Goal: Task Accomplishment & Management: Manage account settings

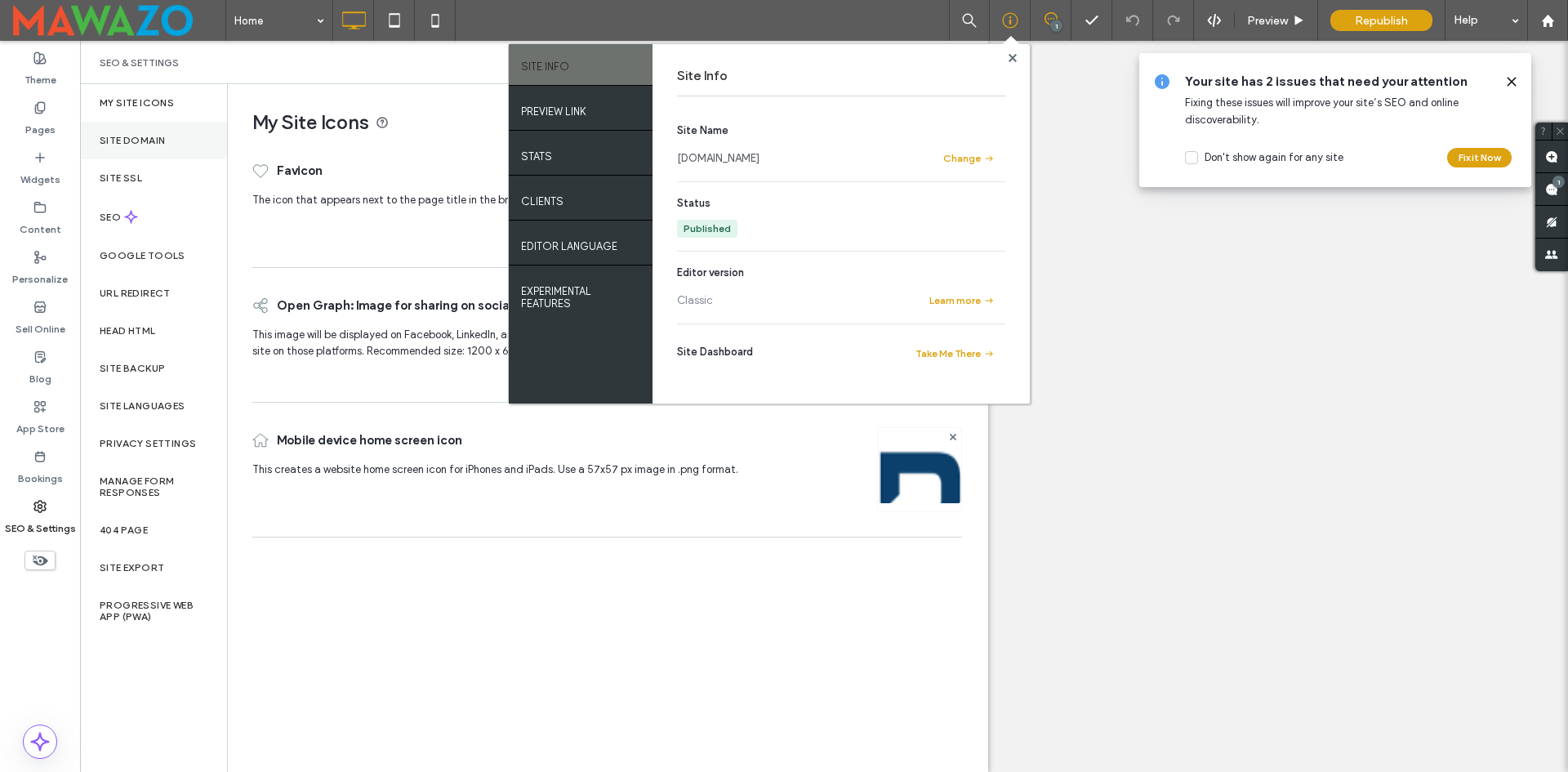
click at [130, 140] on label "Site Domain" at bounding box center [132, 140] width 65 height 12
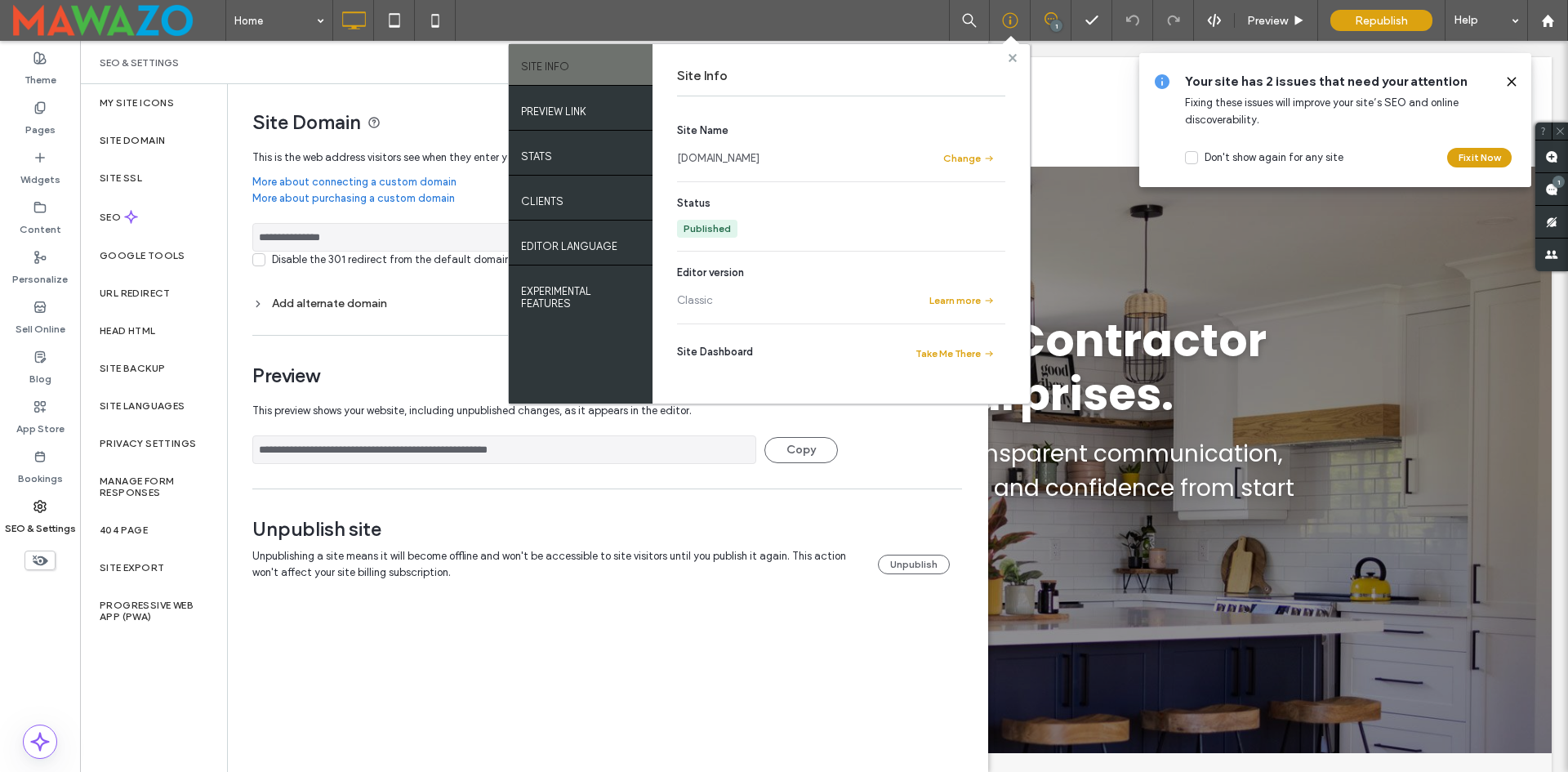
drag, startPoint x: 1014, startPoint y: 53, endPoint x: 909, endPoint y: 25, distance: 108.7
click at [1014, 53] on span at bounding box center [1013, 58] width 8 height 13
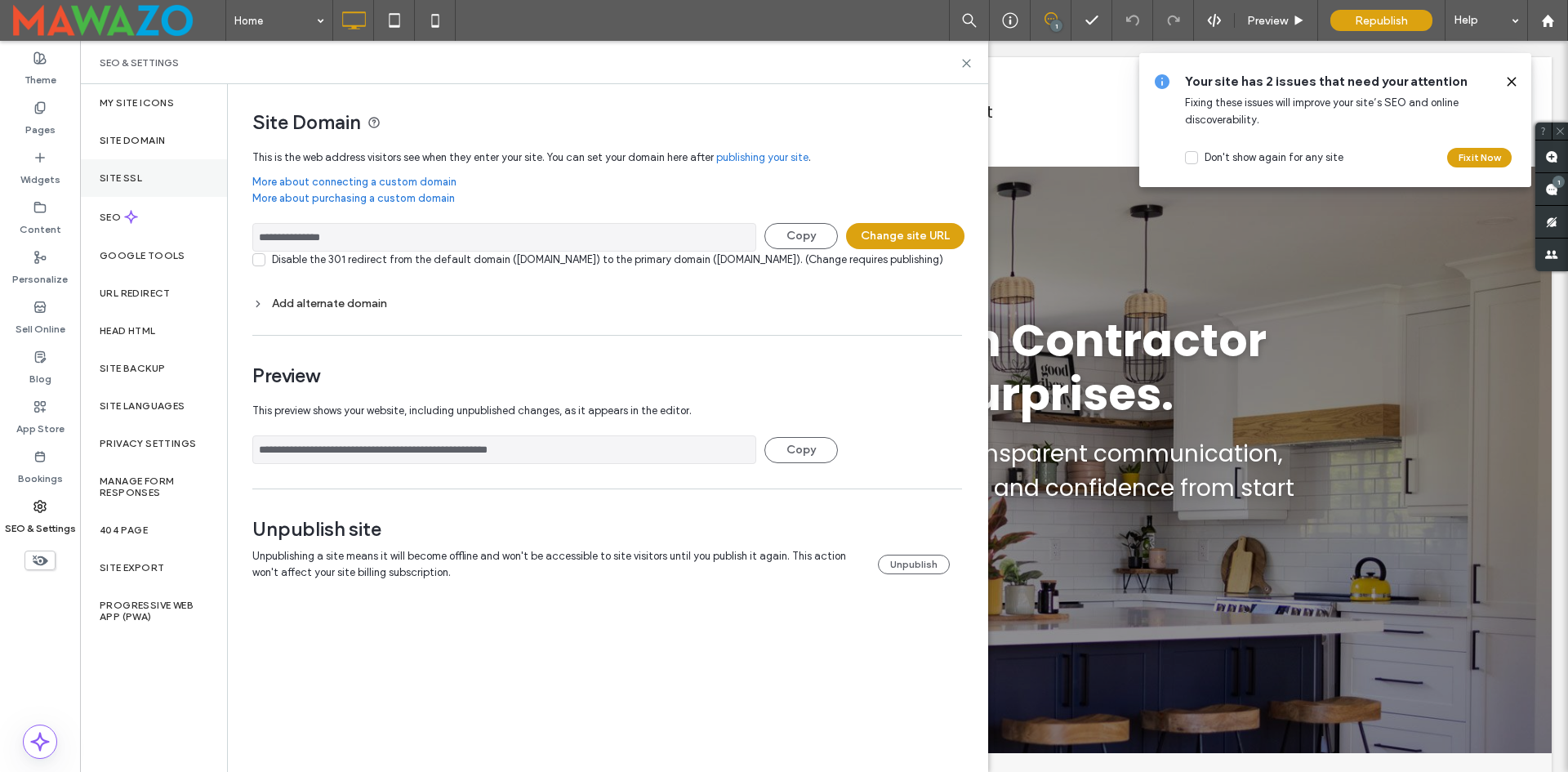
click at [159, 187] on div "Site SSL" at bounding box center [153, 178] width 147 height 37
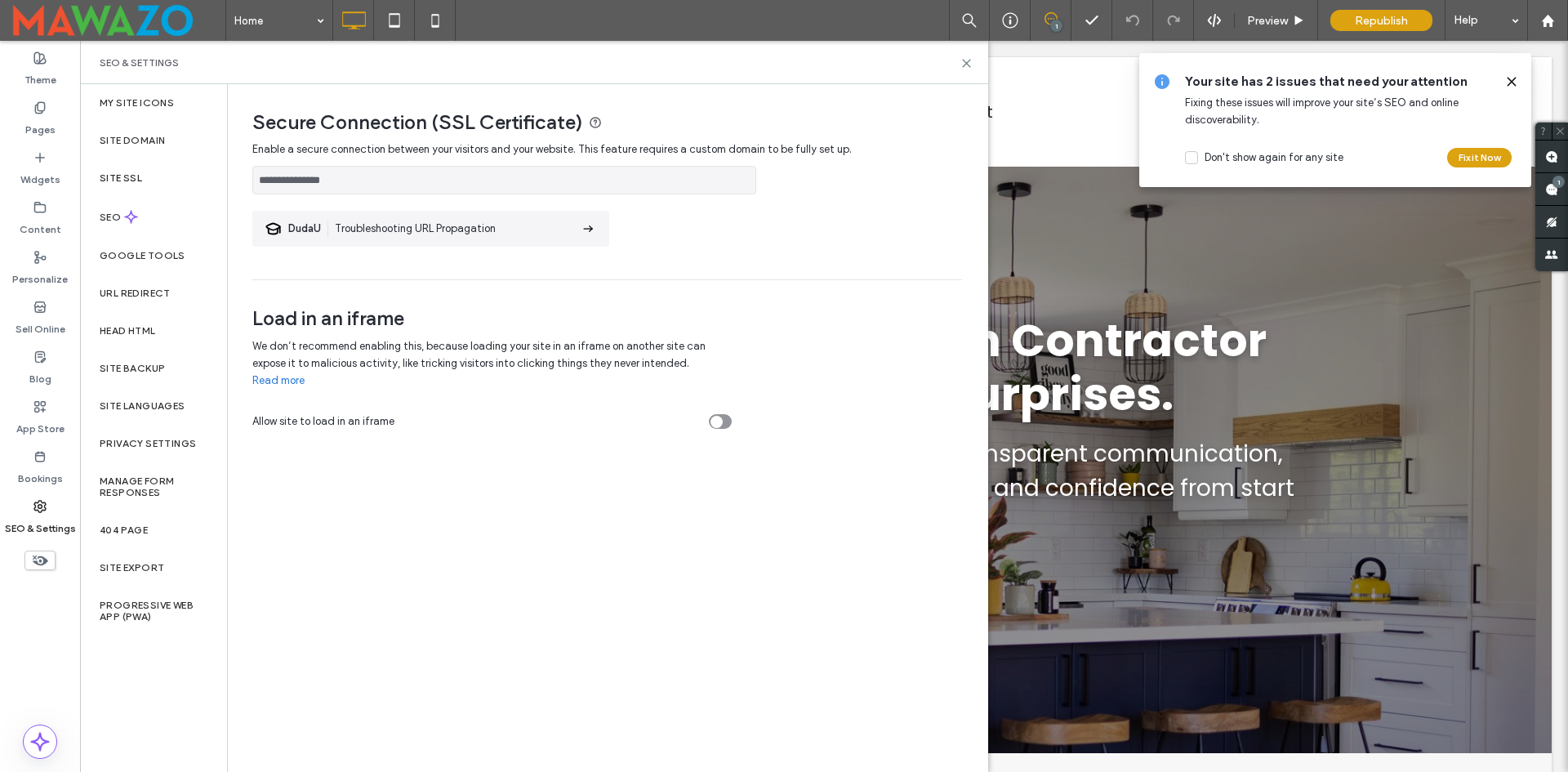
click at [170, 220] on div at bounding box center [784, 386] width 1568 height 772
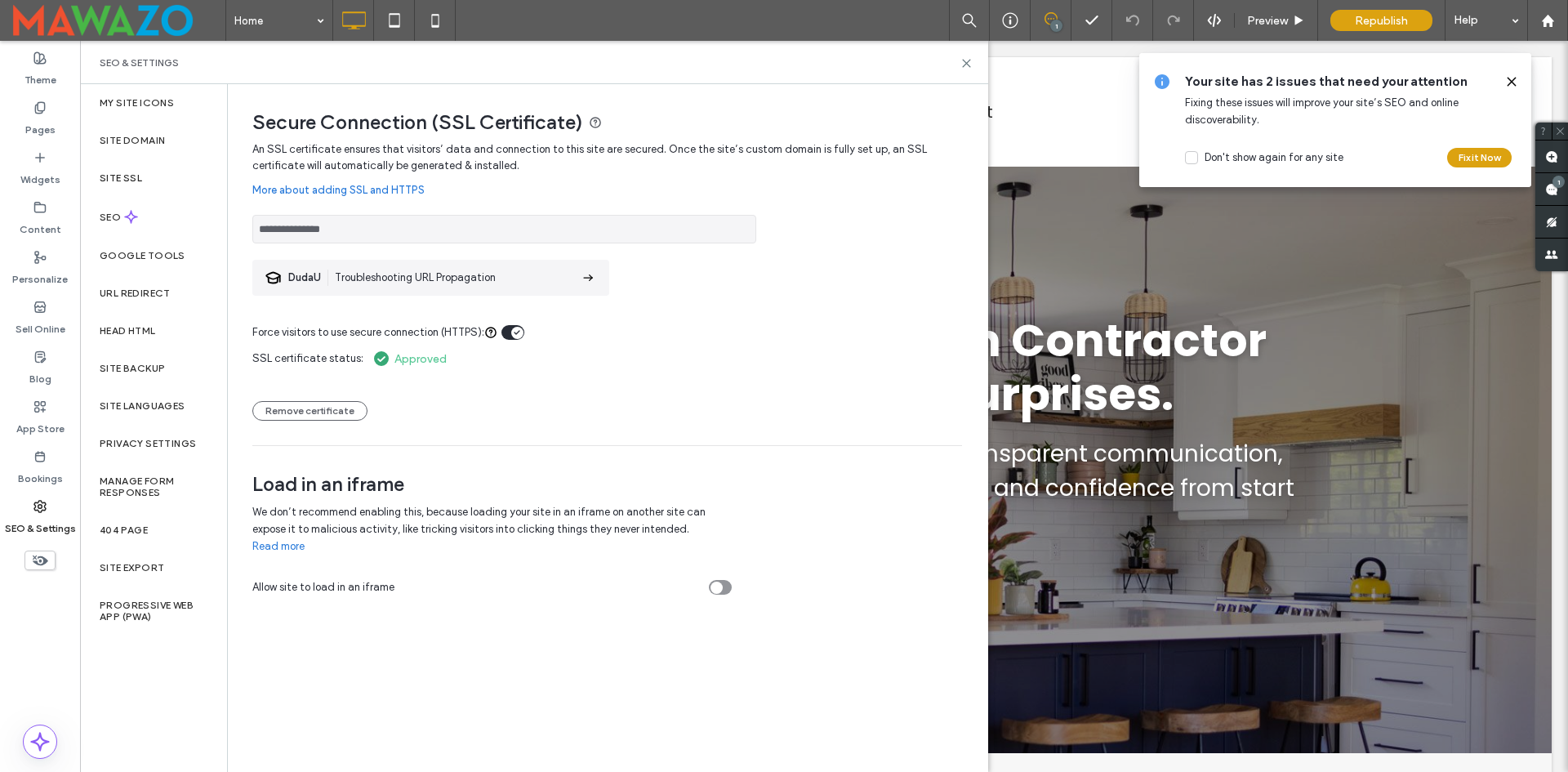
click at [618, 353] on div "SSL certificate status: Approved Remove certificate" at bounding box center [608, 381] width 710 height 80
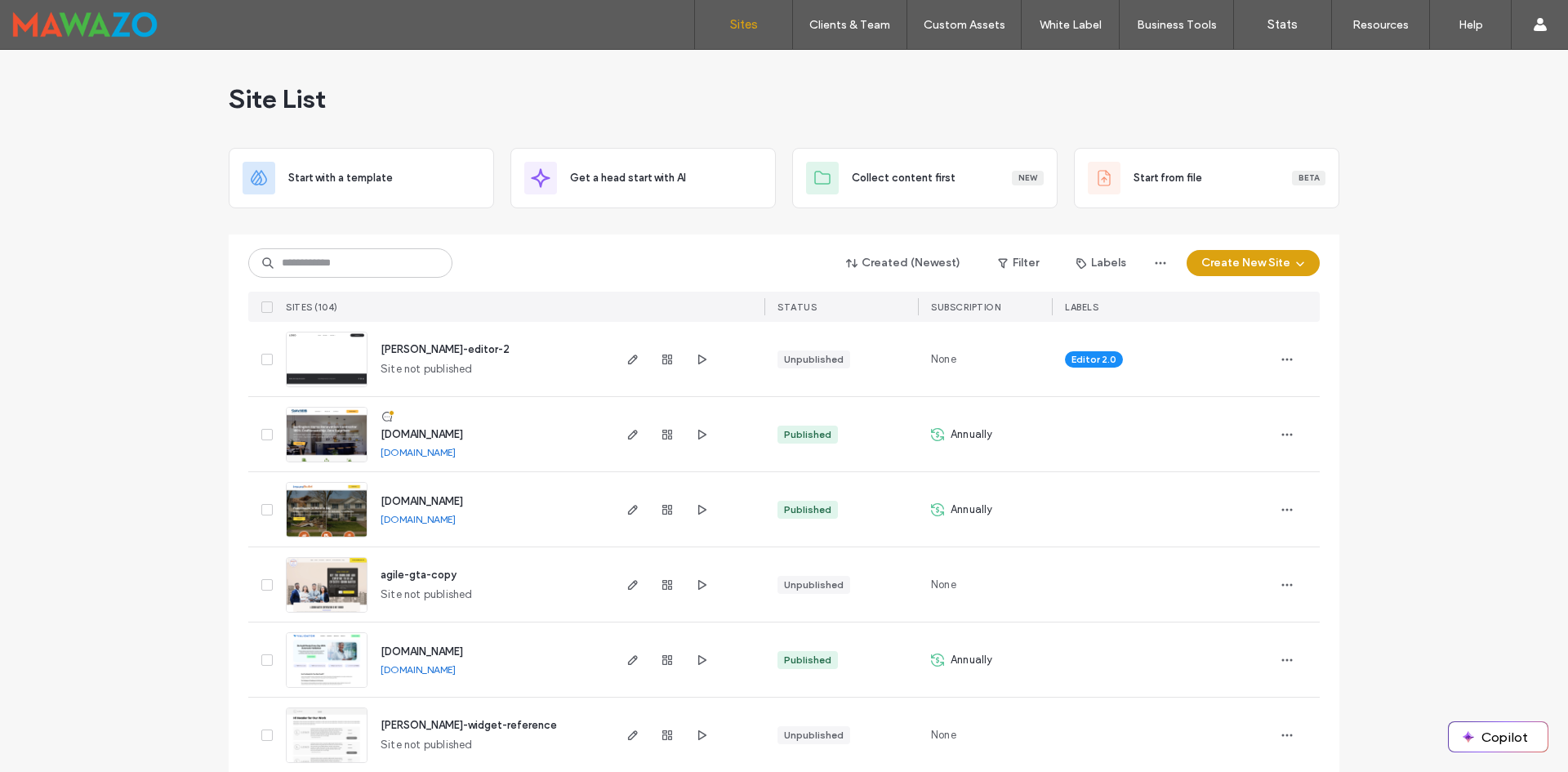
drag, startPoint x: 151, startPoint y: 420, endPoint x: 130, endPoint y: 353, distance: 70.2
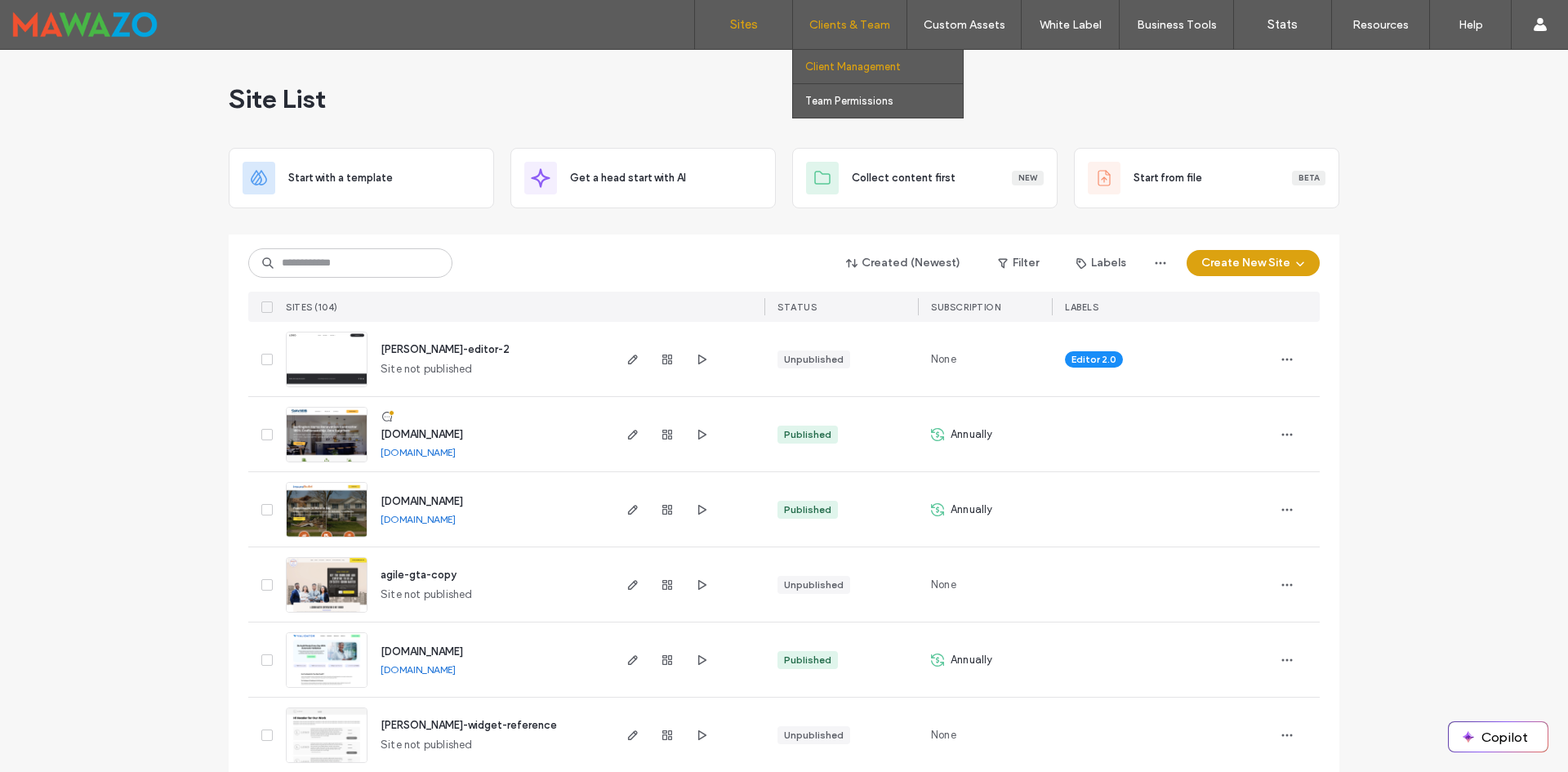
click at [843, 64] on label "Client Management" at bounding box center [853, 67] width 96 height 13
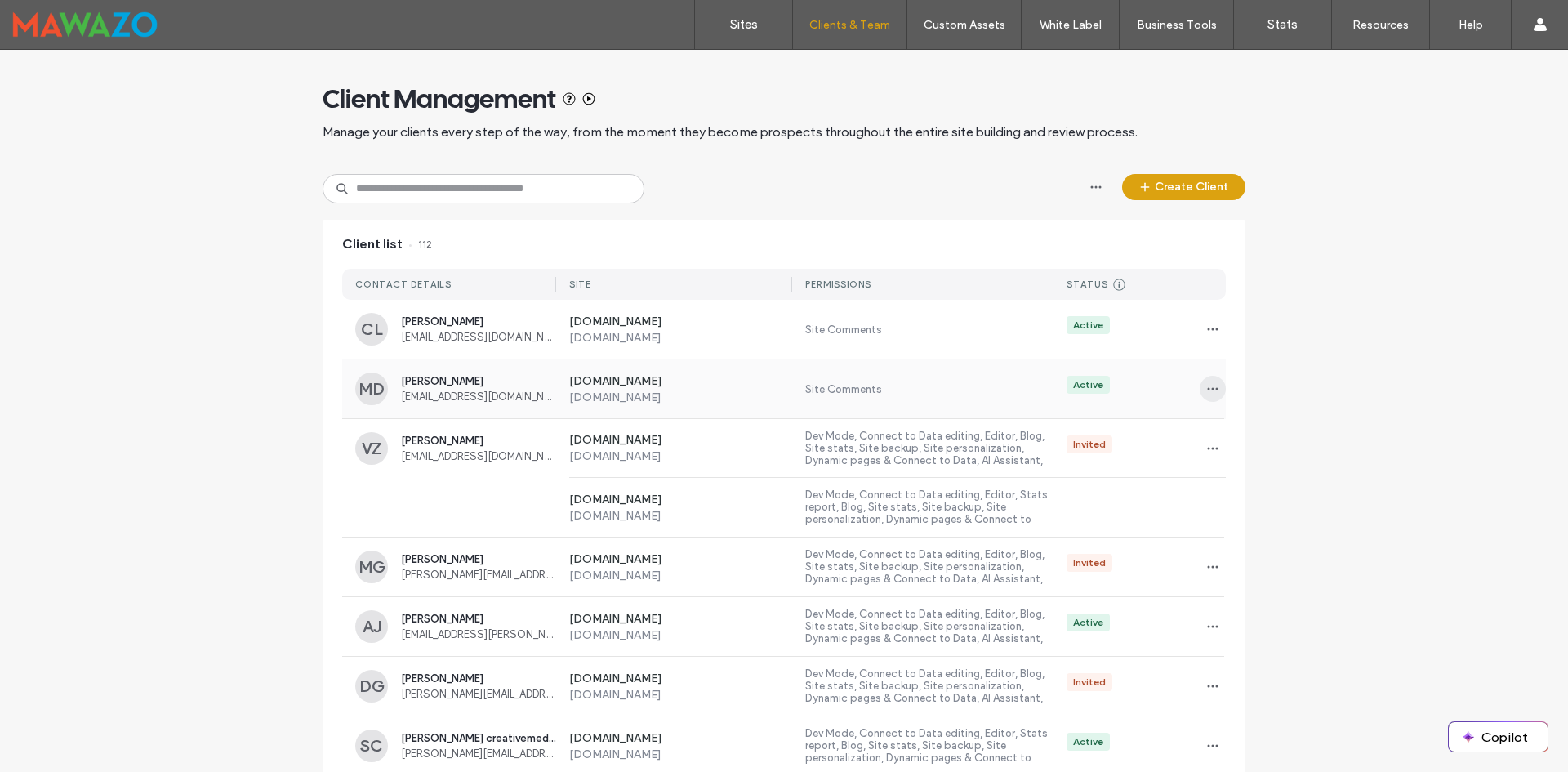
click at [1213, 385] on icon "button" at bounding box center [1213, 389] width 13 height 13
click at [1233, 426] on span "Sites & Permissions" at bounding box center [1274, 431] width 92 height 16
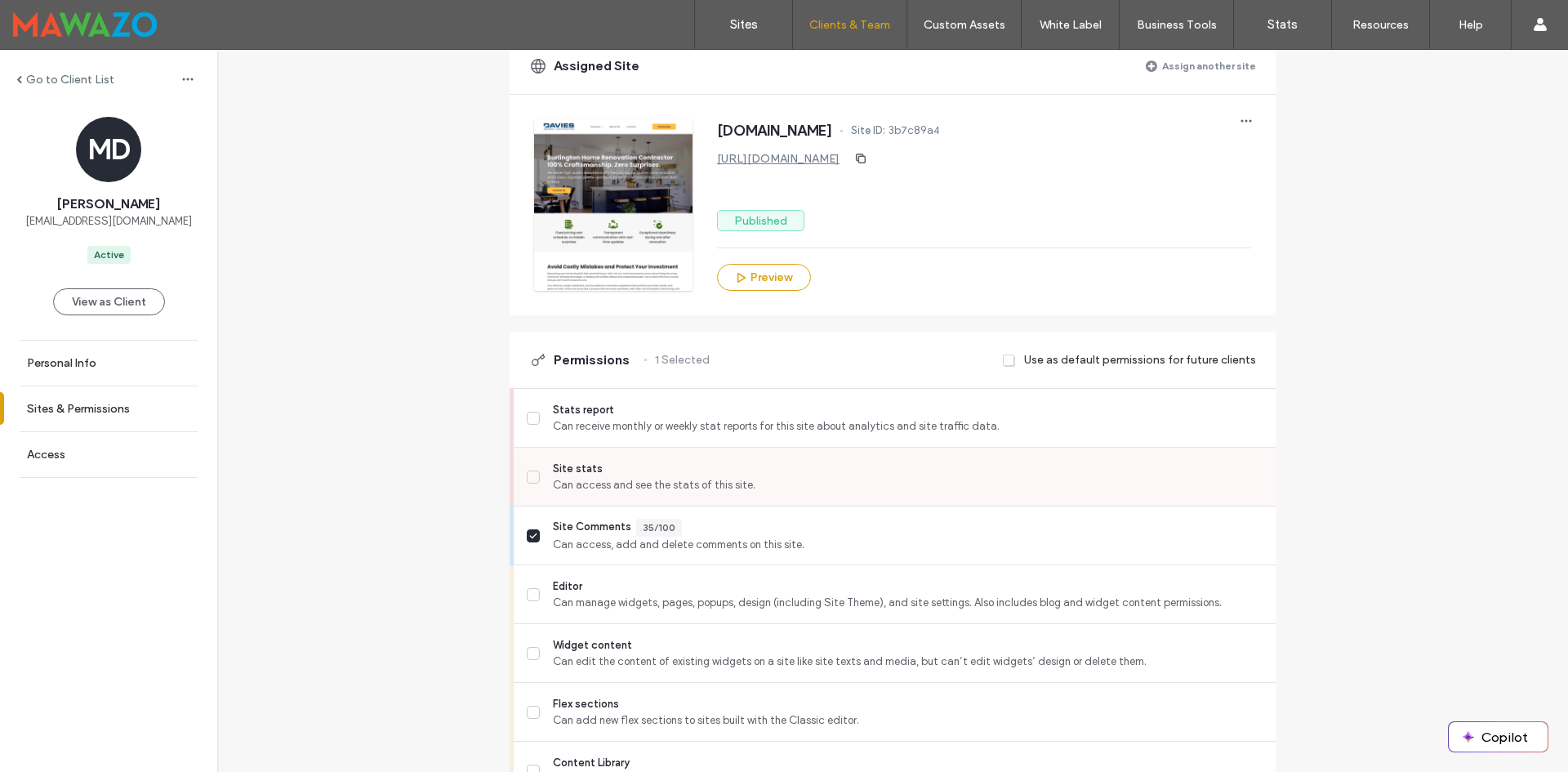
scroll to position [246, 0]
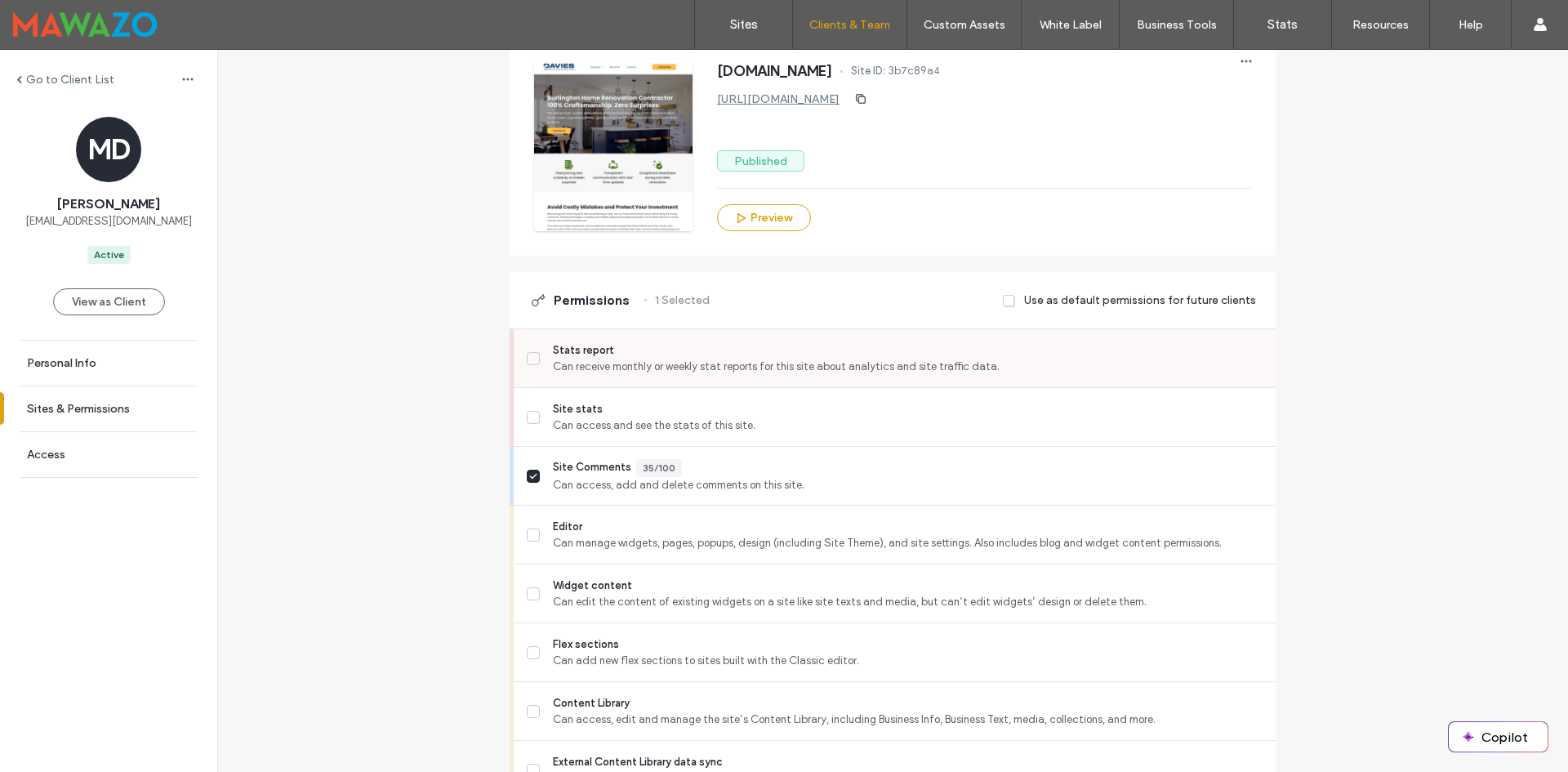
click at [530, 357] on icon at bounding box center [533, 358] width 6 height 5
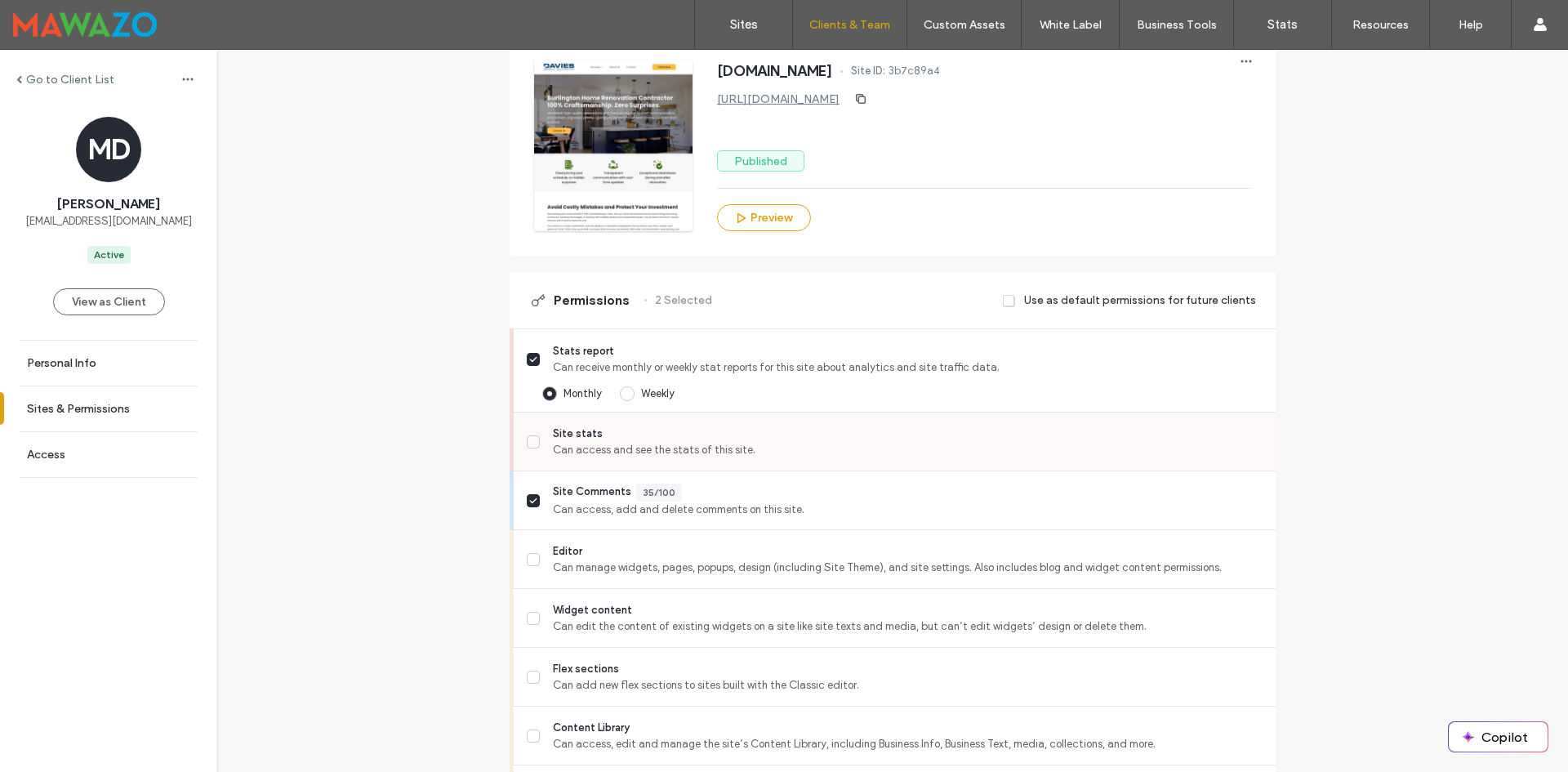
click at [529, 444] on icon at bounding box center [533, 441] width 8 height 6
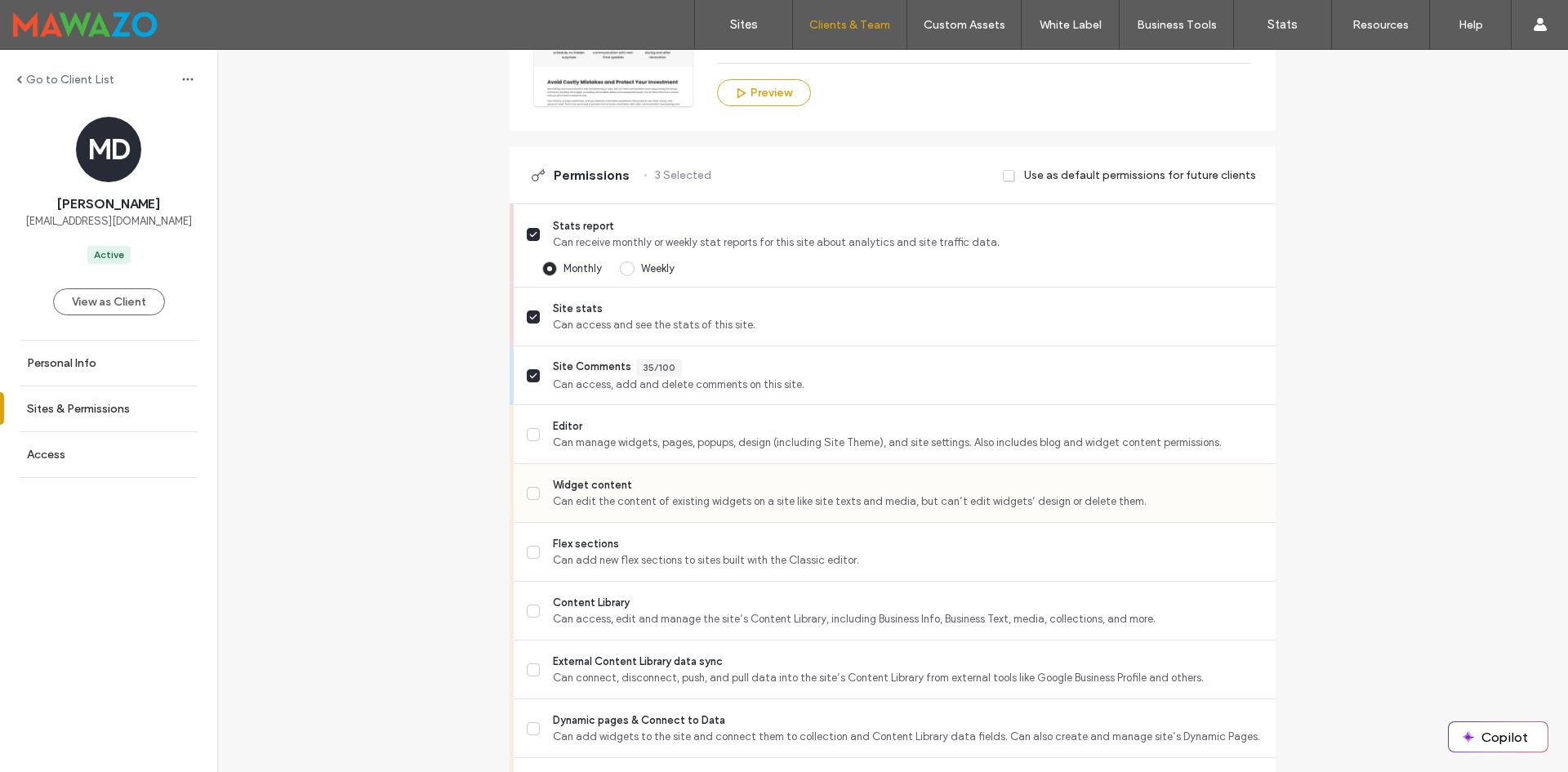
scroll to position [409, 0]
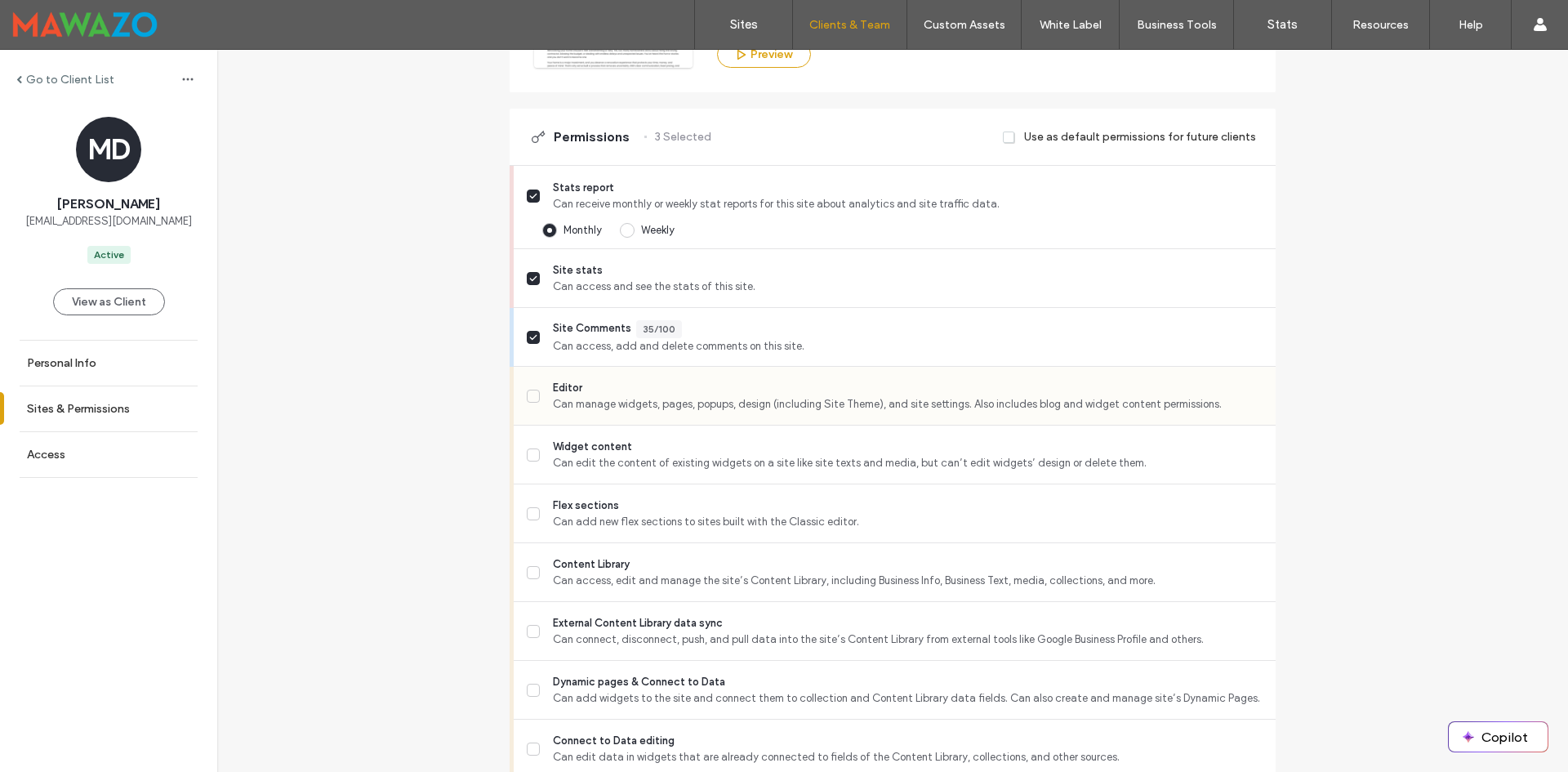
click at [535, 408] on label "Editor Can manage widgets, pages, popups, design (including Site Theme), and si…" at bounding box center [895, 396] width 736 height 33
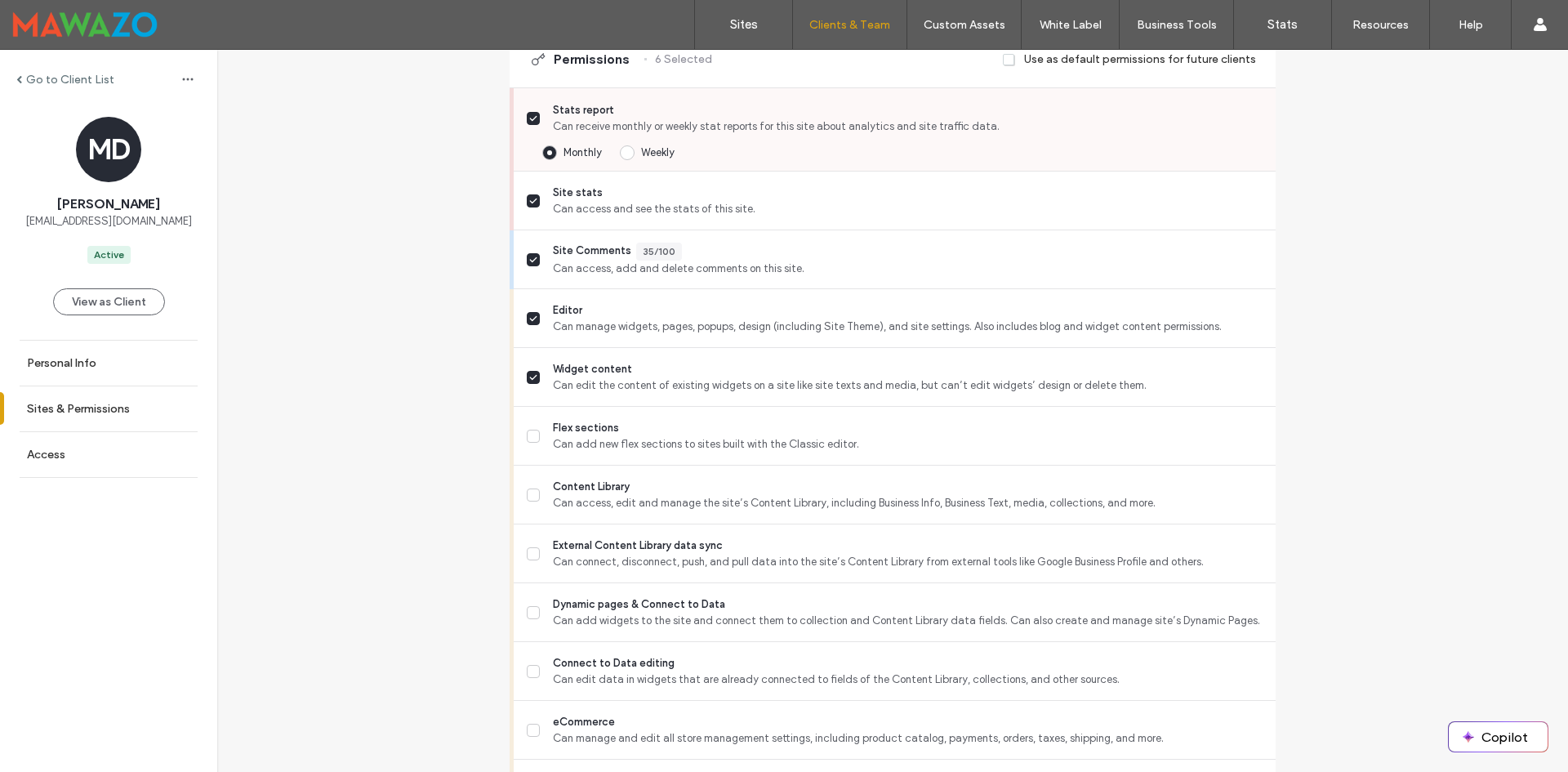
scroll to position [490, 0]
click at [520, 110] on div "Stats report Can receive monthly or weekly stat reports for this site about ana…" at bounding box center [894, 126] width 762 height 83
click at [528, 108] on span at bounding box center [534, 114] width 13 height 13
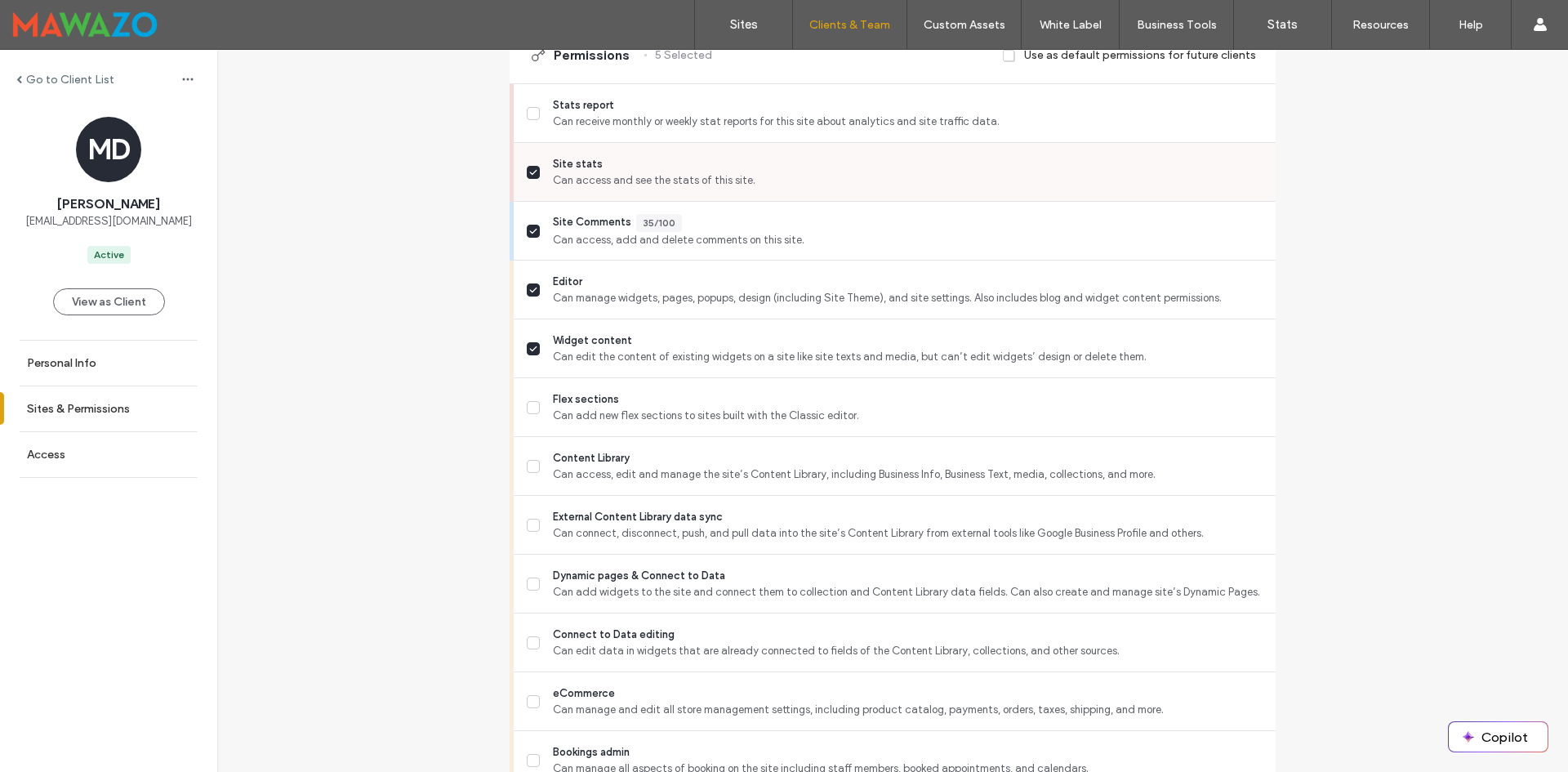
click at [532, 176] on span at bounding box center [534, 172] width 13 height 13
click at [530, 470] on span at bounding box center [534, 467] width 13 height 13
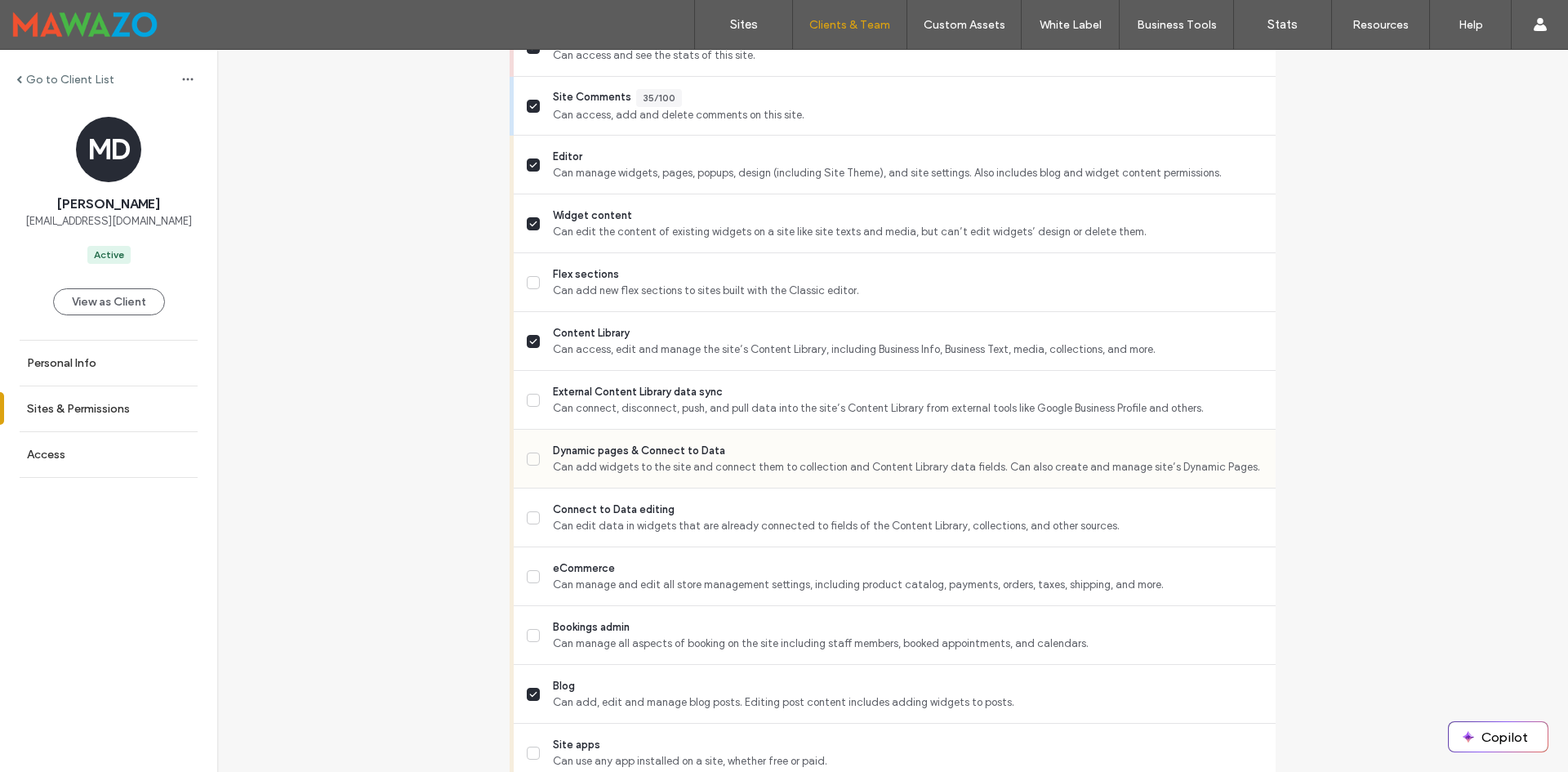
scroll to position [653, 0]
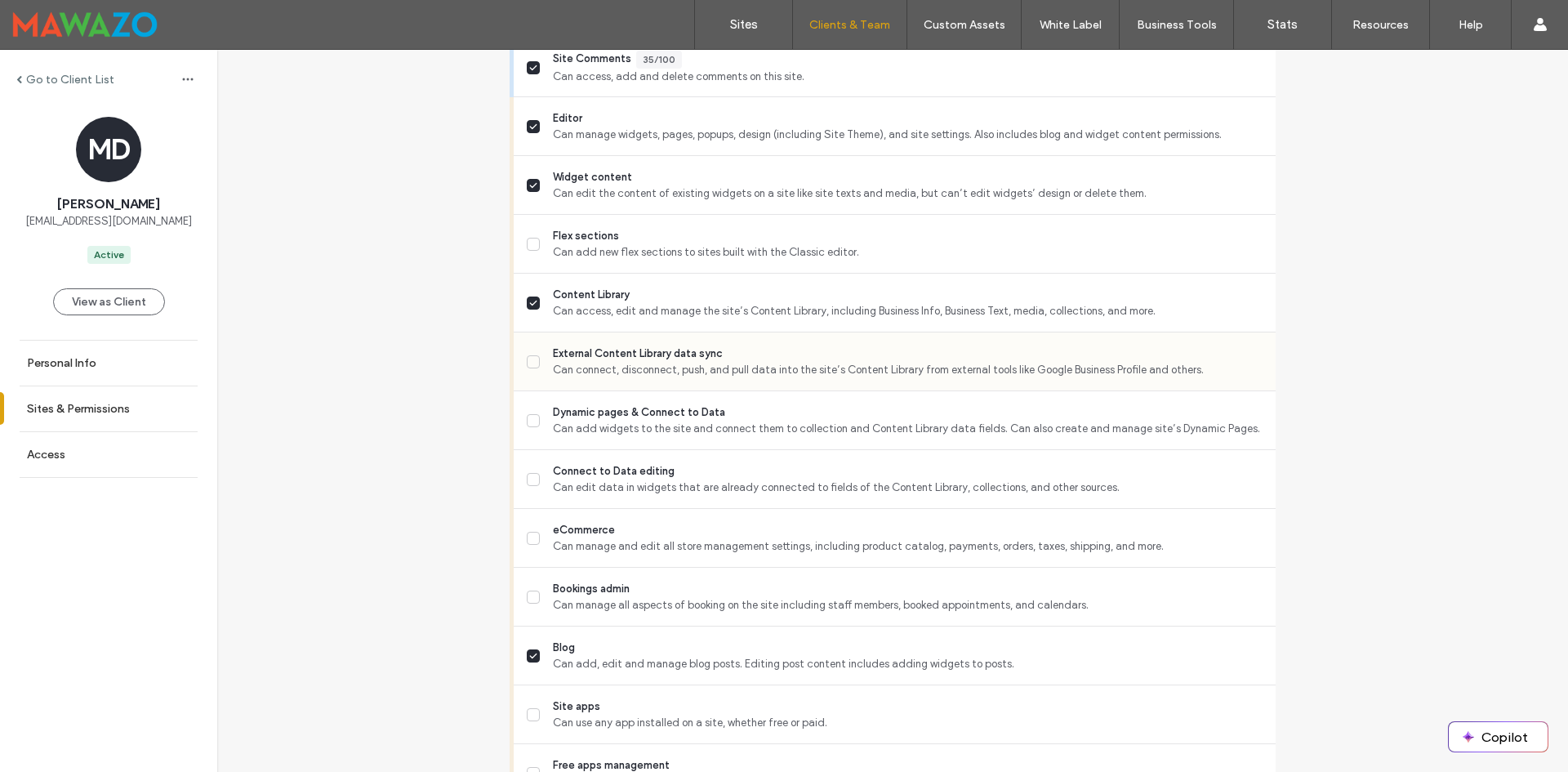
click at [529, 362] on icon at bounding box center [533, 362] width 8 height 6
click at [531, 427] on span at bounding box center [534, 420] width 13 height 13
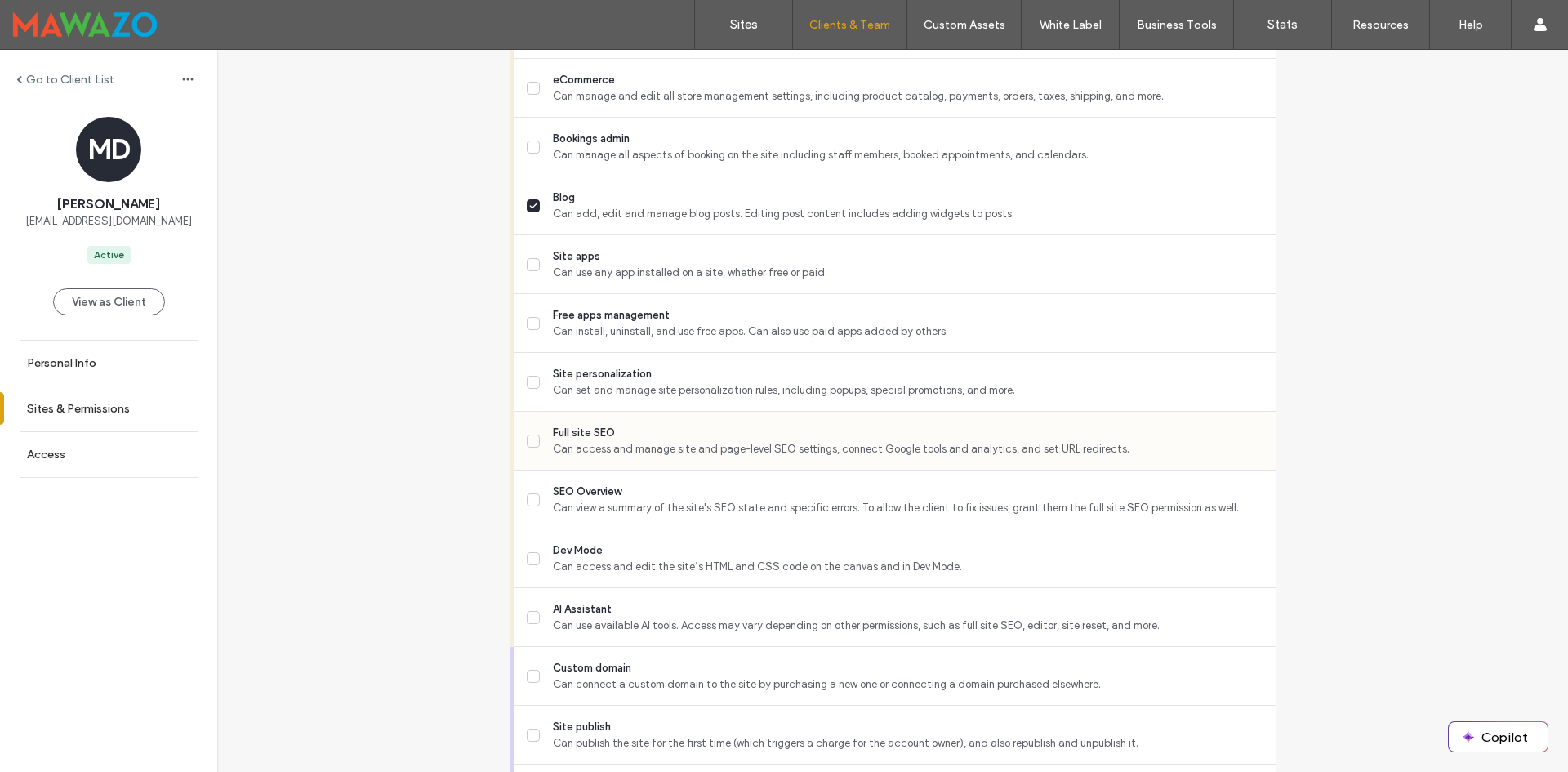
scroll to position [1144, 0]
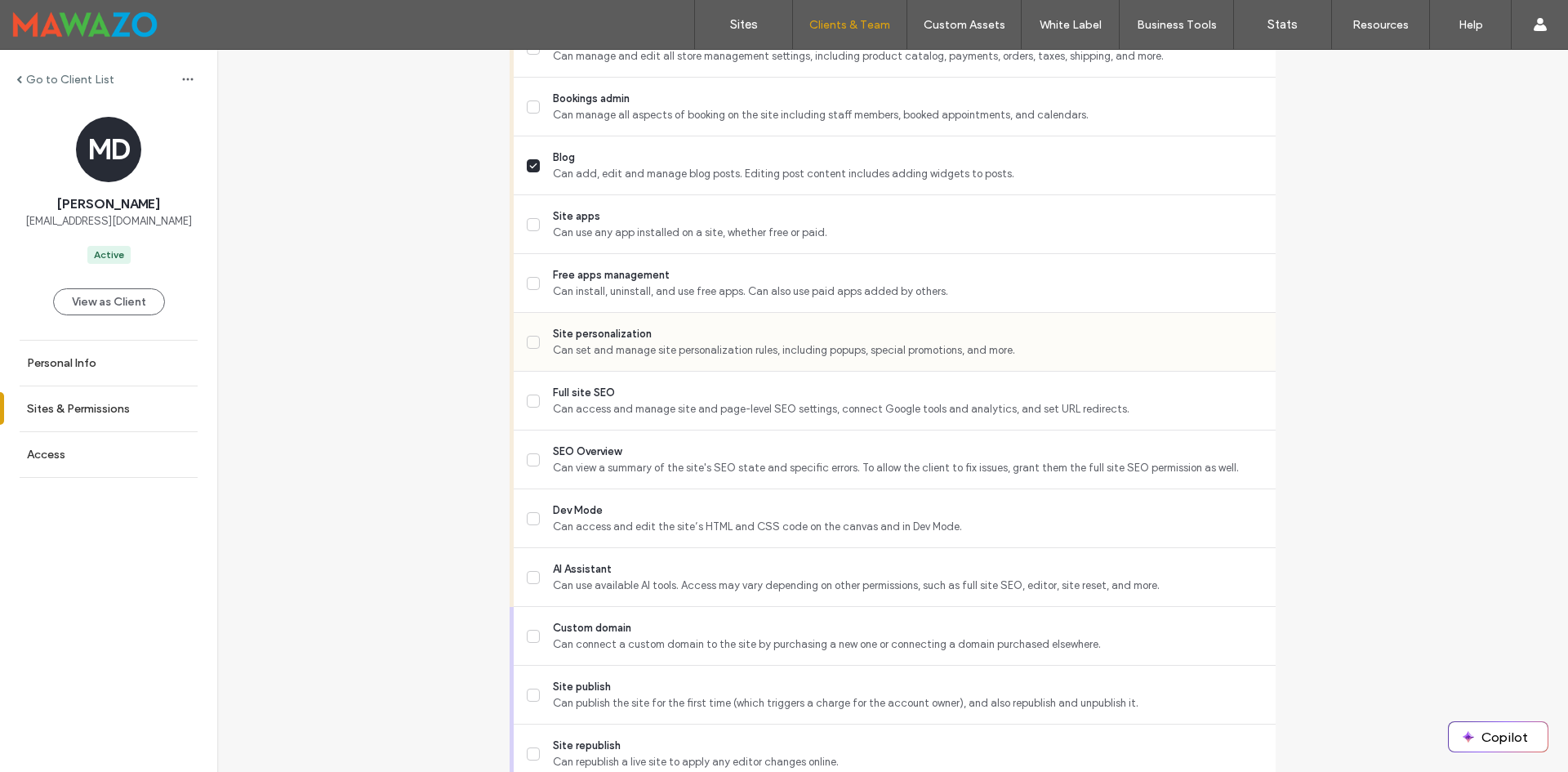
click at [569, 337] on span "Site personalization" at bounding box center [909, 334] width 710 height 16
click at [571, 397] on span "Full site SEO" at bounding box center [909, 393] width 710 height 16
click at [567, 460] on span "Can view a summary of the site's SEO state and specific errors. To allow the cl…" at bounding box center [909, 468] width 710 height 16
click at [602, 517] on span "Dev Mode" at bounding box center [909, 511] width 710 height 16
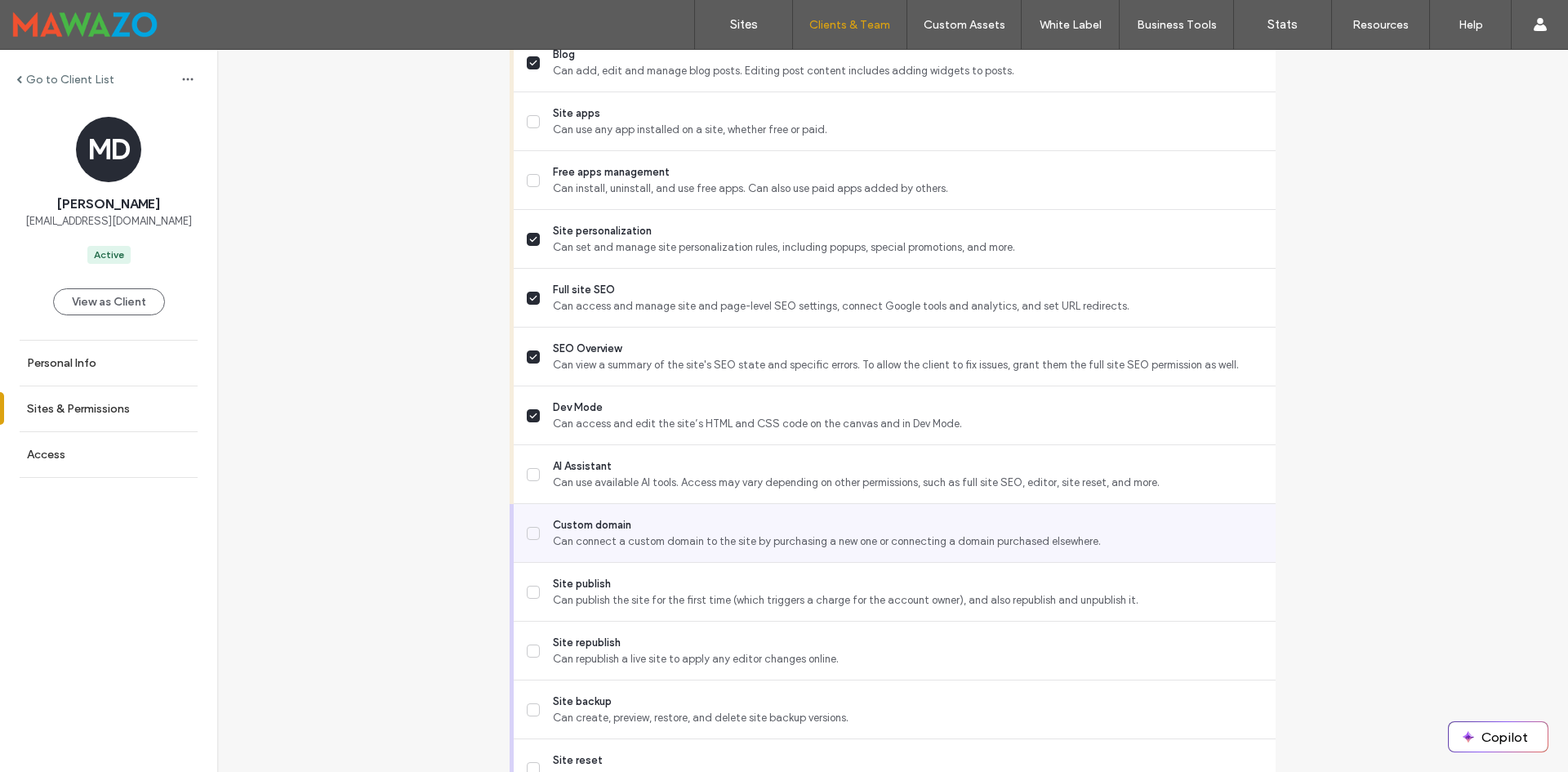
scroll to position [1308, 0]
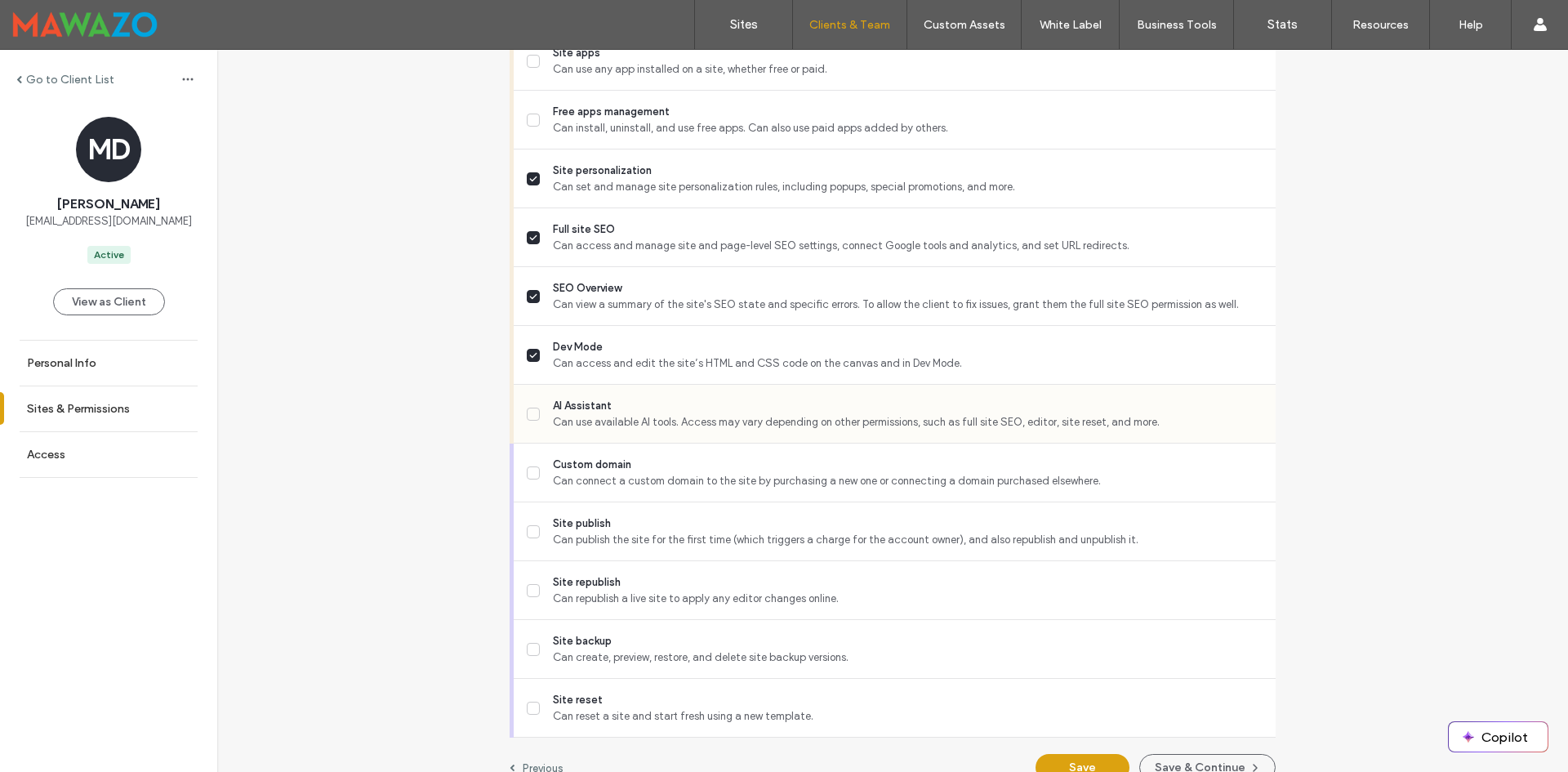
click at [603, 408] on span "AI Assistant" at bounding box center [909, 406] width 710 height 16
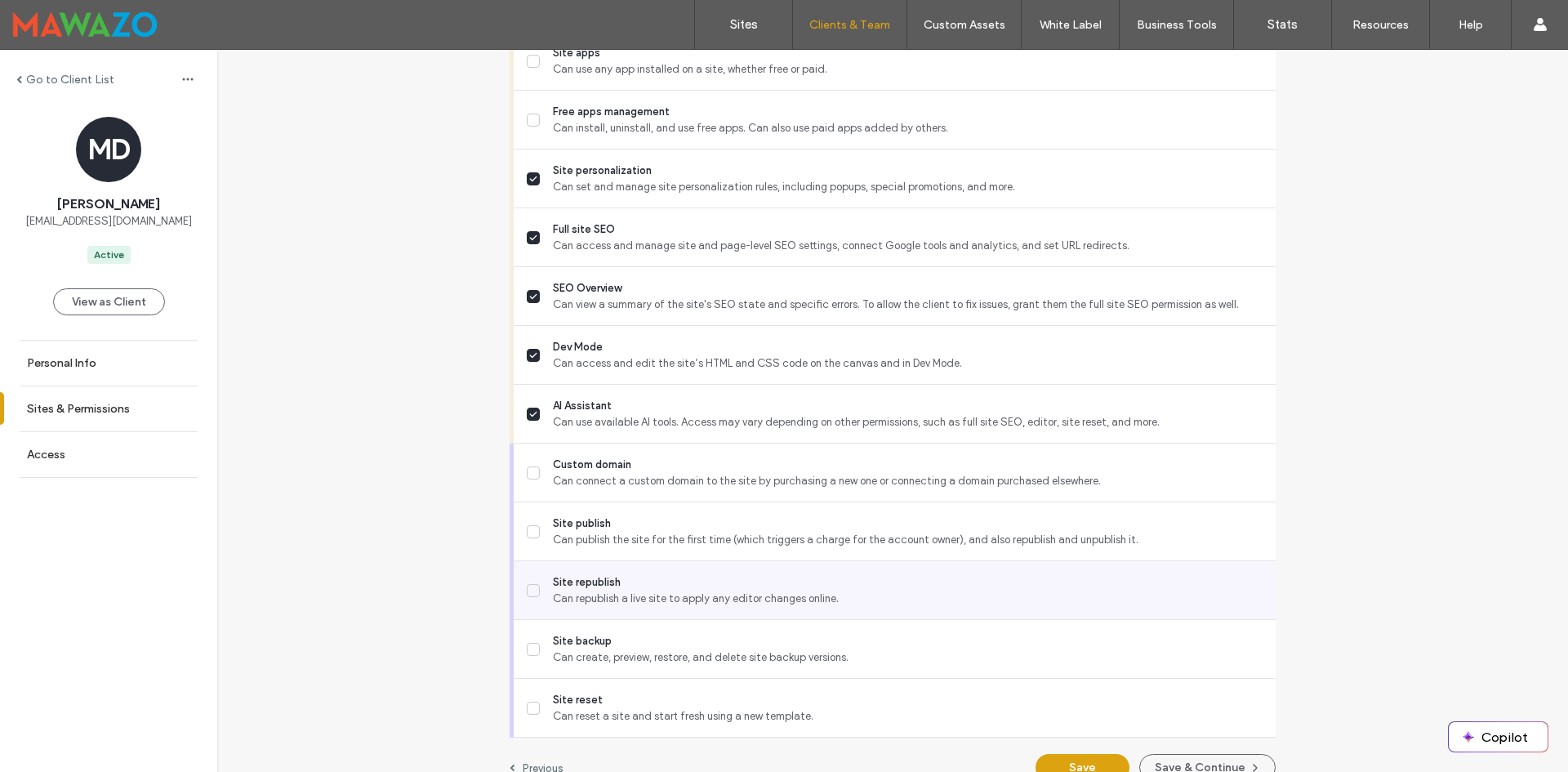
click at [608, 593] on span "Can republish a live site to apply any editor changes online." at bounding box center [909, 599] width 710 height 16
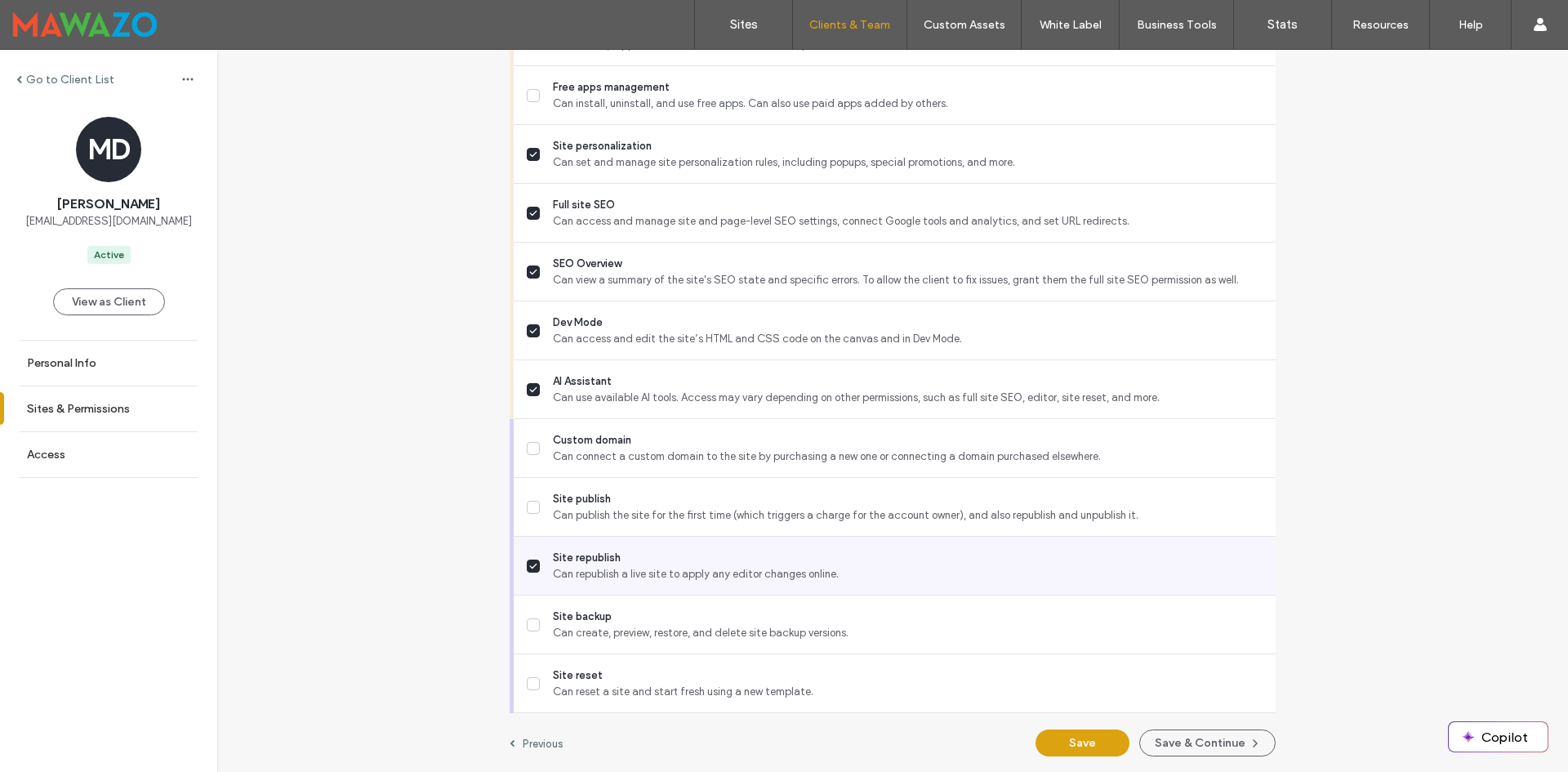
scroll to position [1333, 0]
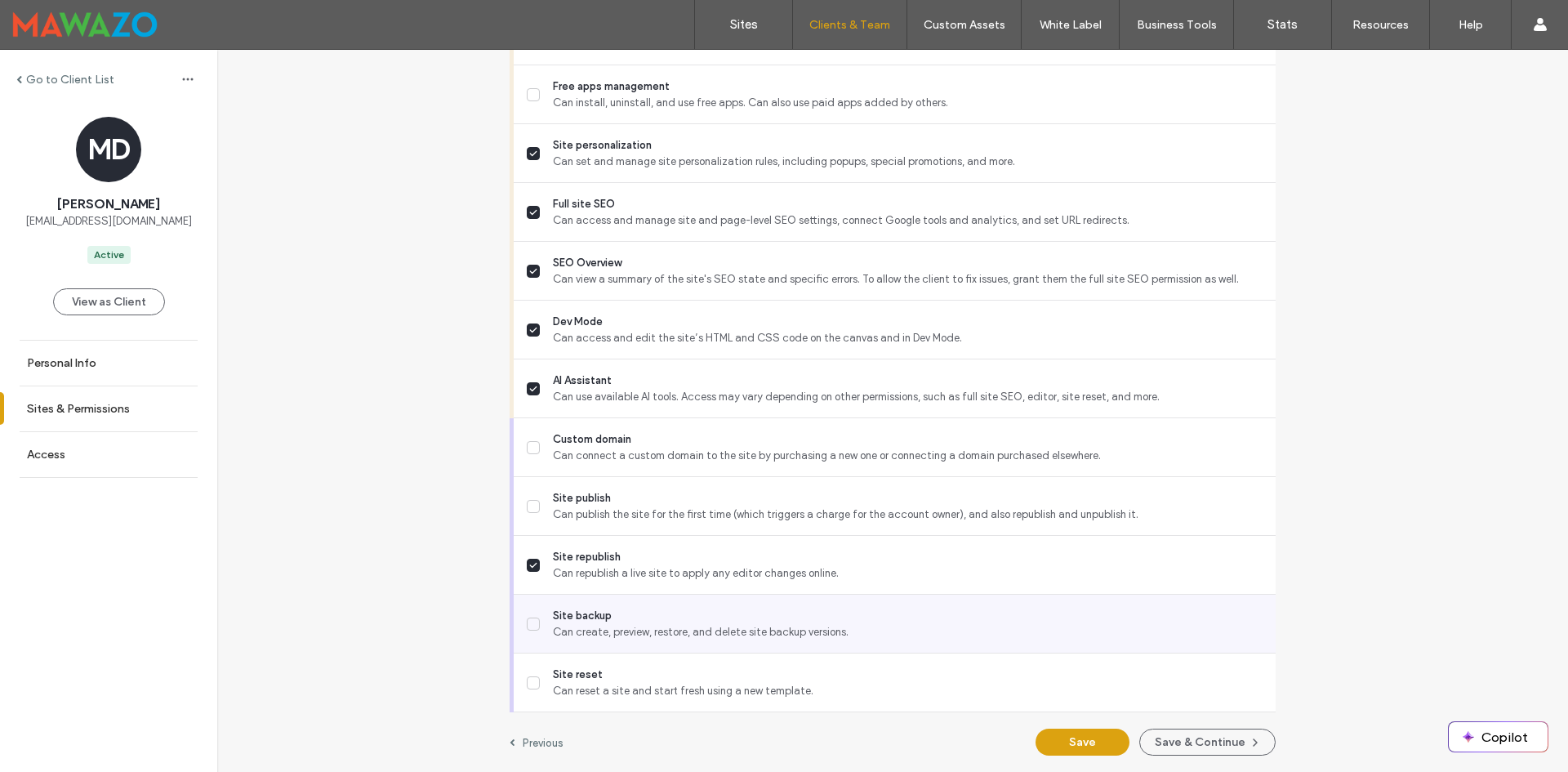
click at [608, 625] on span "Can create, preview, restore, and delete site backup versions." at bounding box center [909, 632] width 710 height 16
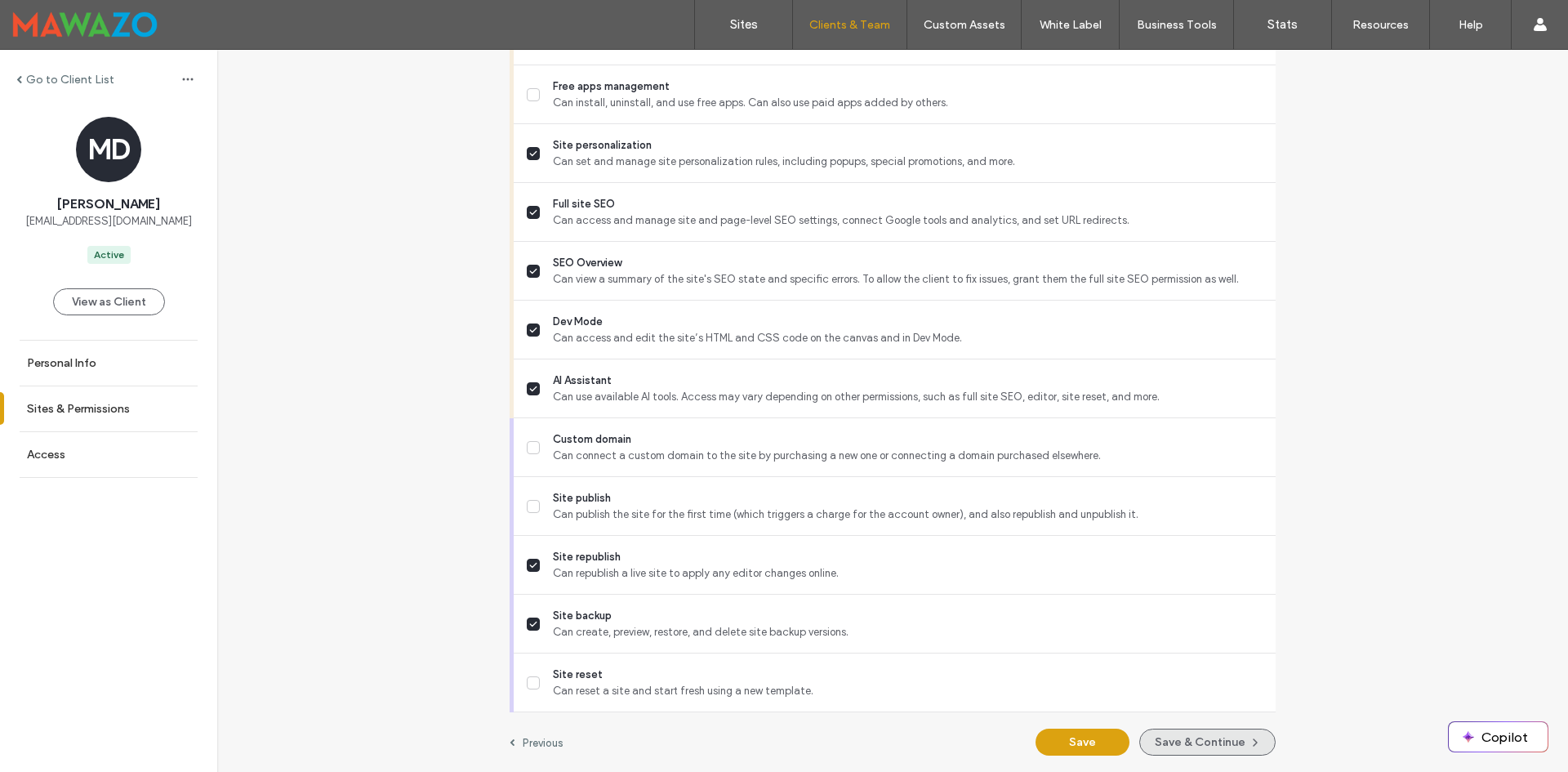
click at [1188, 749] on button "Save & Continue" at bounding box center [1207, 742] width 137 height 27
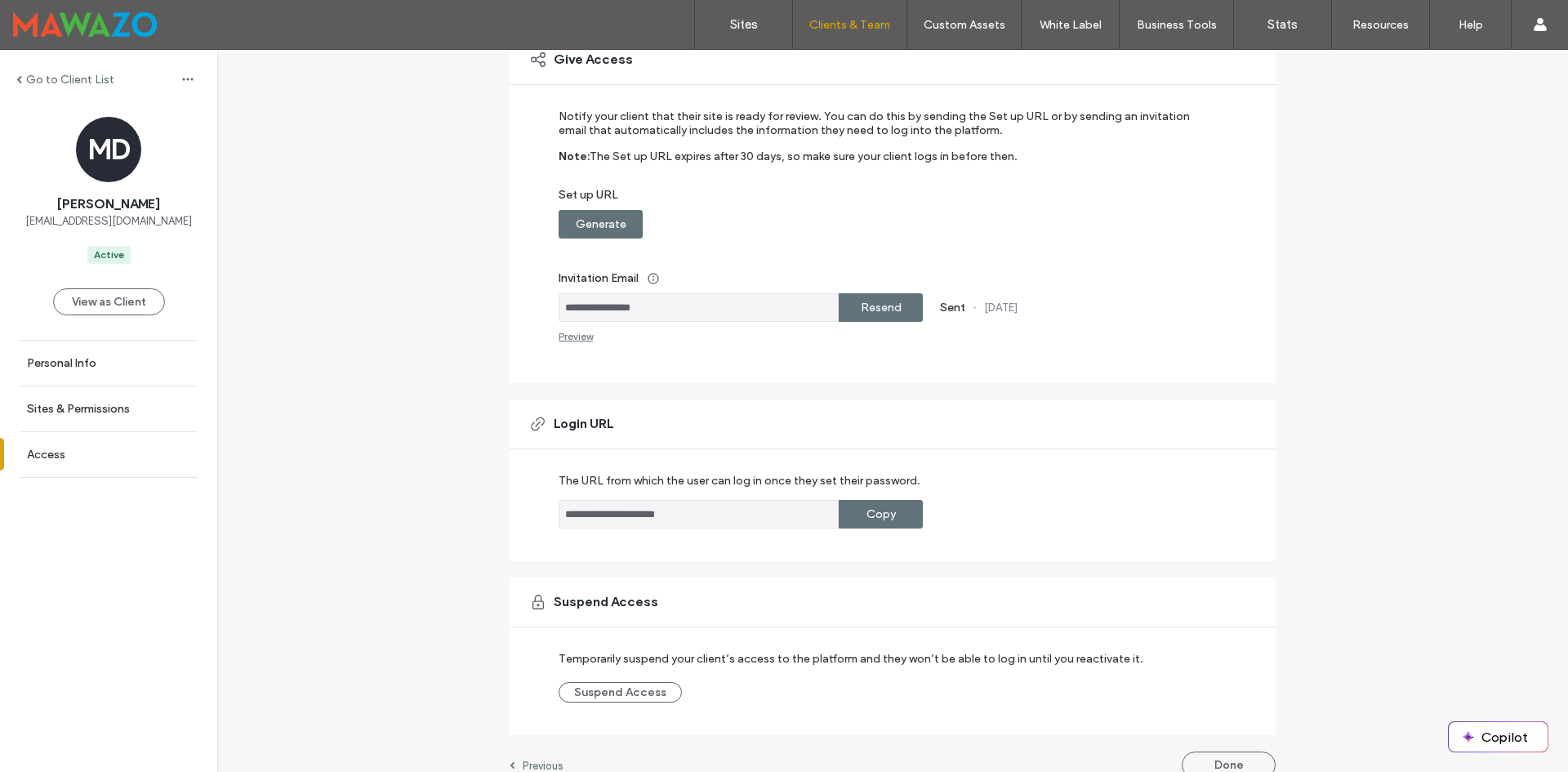
scroll to position [163, 0]
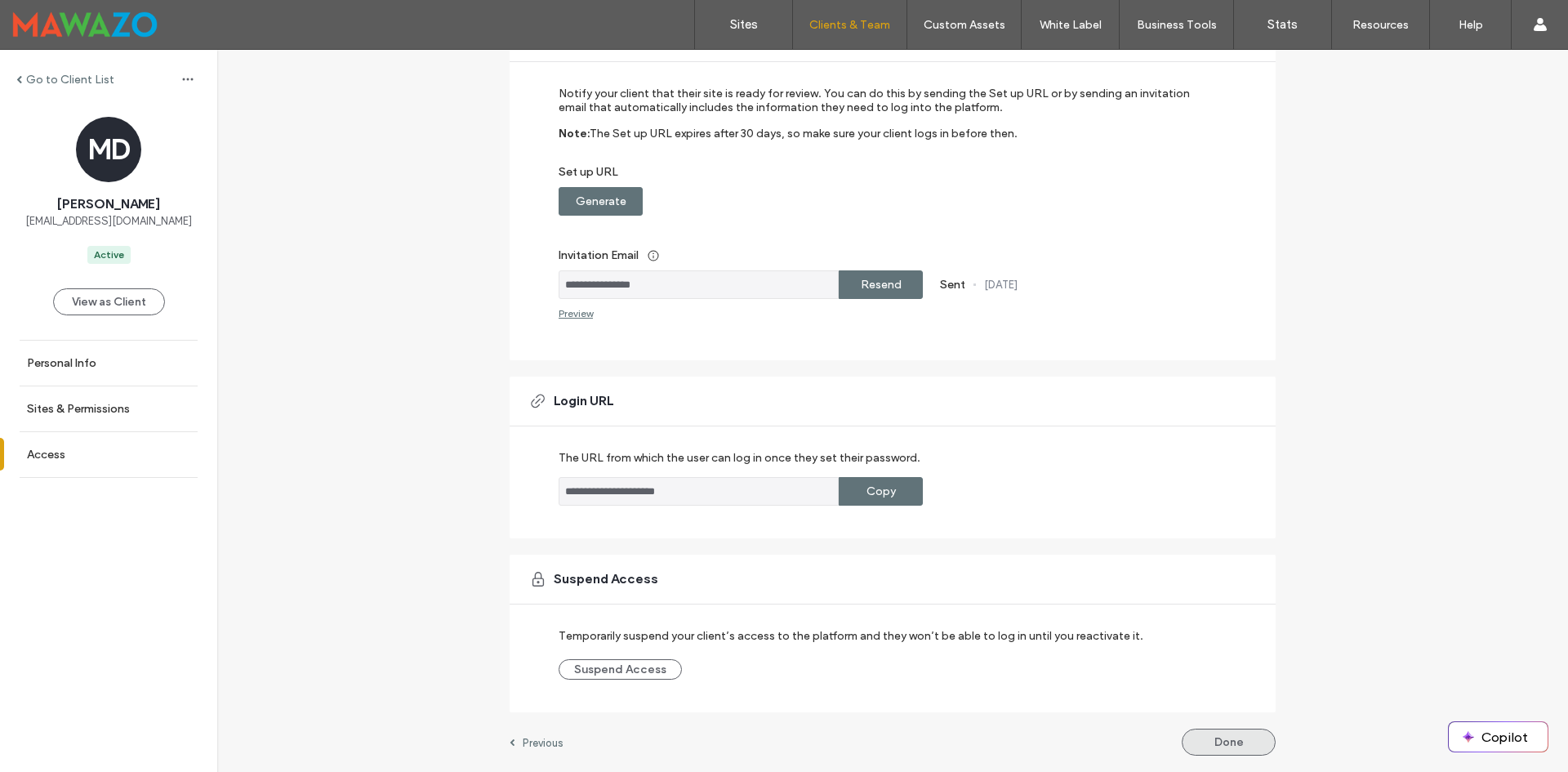
click at [1213, 745] on button "Done" at bounding box center [1229, 742] width 94 height 27
